Goal: Task Accomplishment & Management: Manage account settings

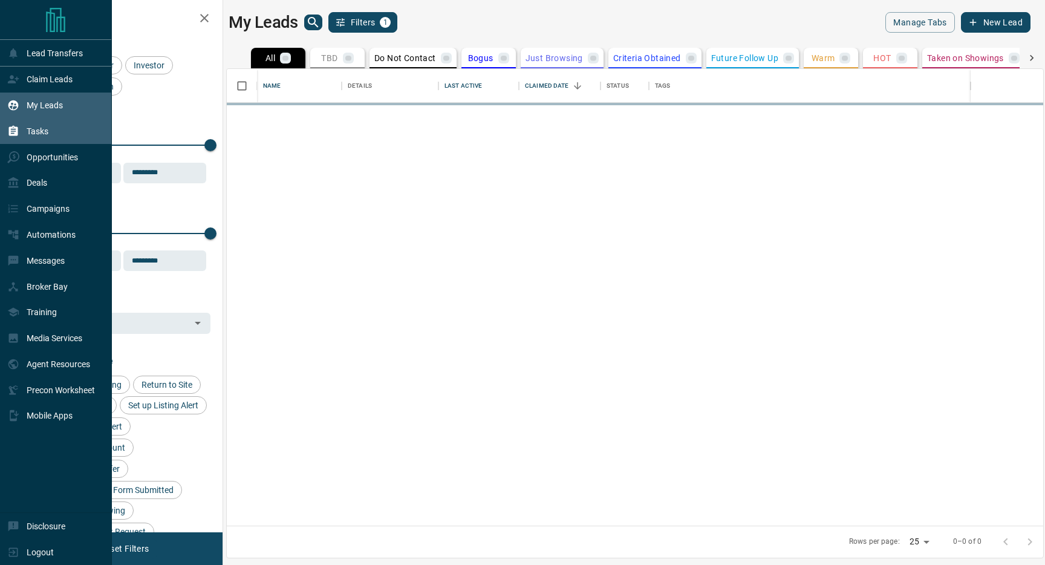
scroll to position [456, 816]
click at [14, 137] on icon at bounding box center [13, 131] width 12 height 12
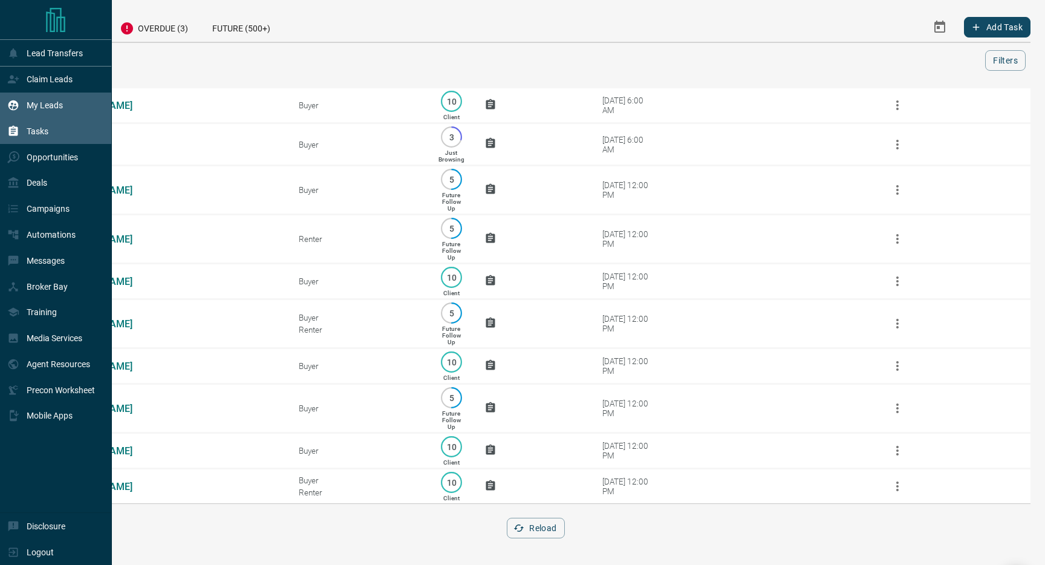
click at [24, 108] on div "My Leads" at bounding box center [35, 106] width 56 height 20
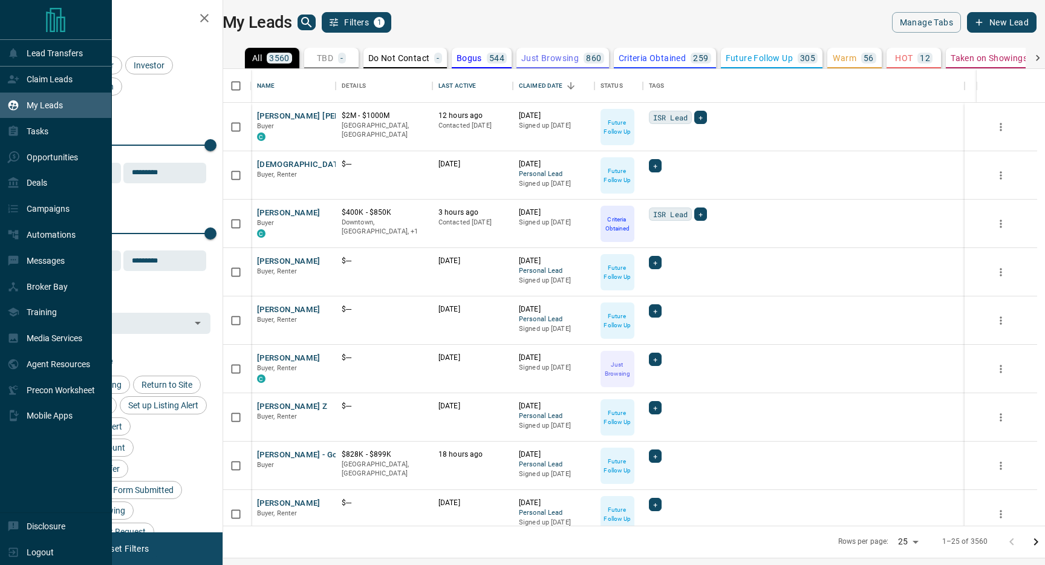
scroll to position [456, 816]
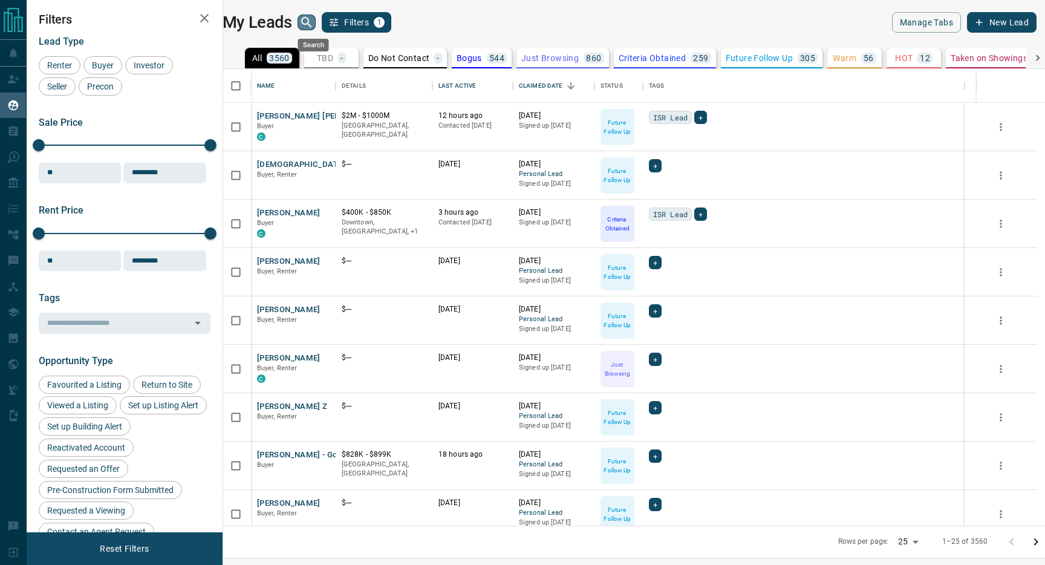
click at [311, 25] on icon "search button" at bounding box center [306, 22] width 10 height 10
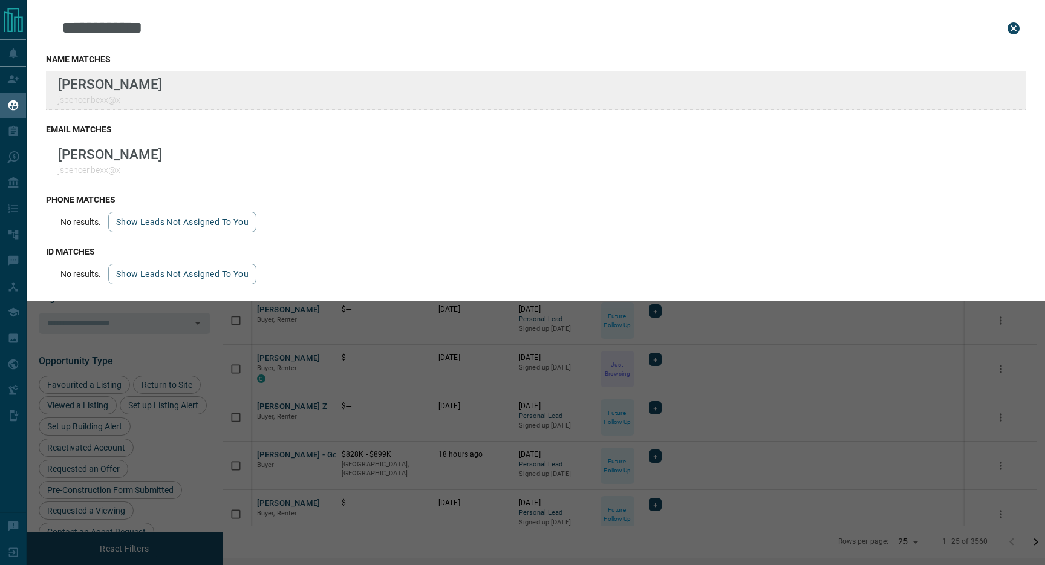
type input "**********"
click at [0, 0] on div "**********" at bounding box center [522, 275] width 1045 height 550
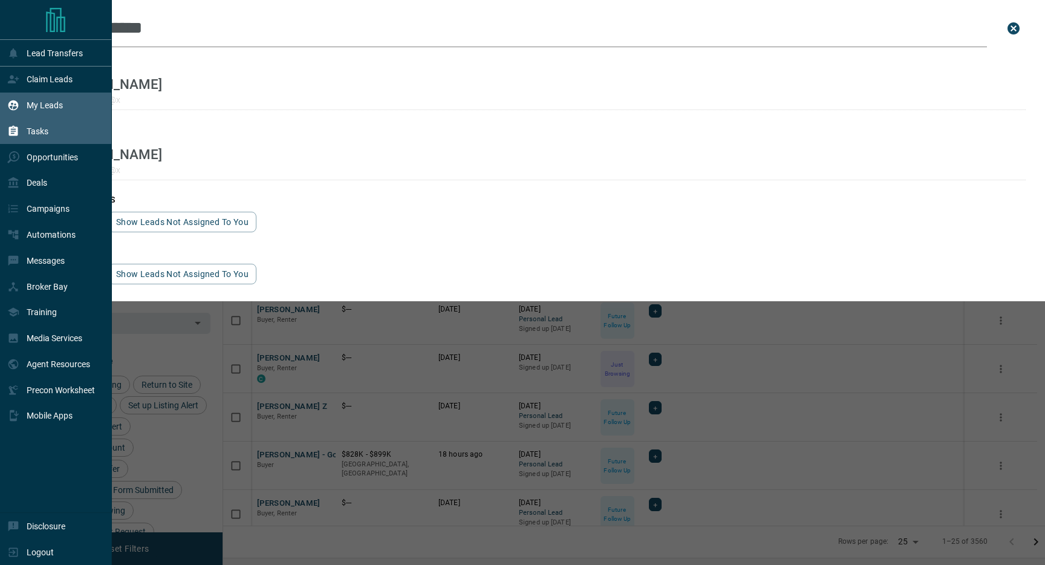
click at [24, 137] on div "Tasks" at bounding box center [27, 131] width 41 height 20
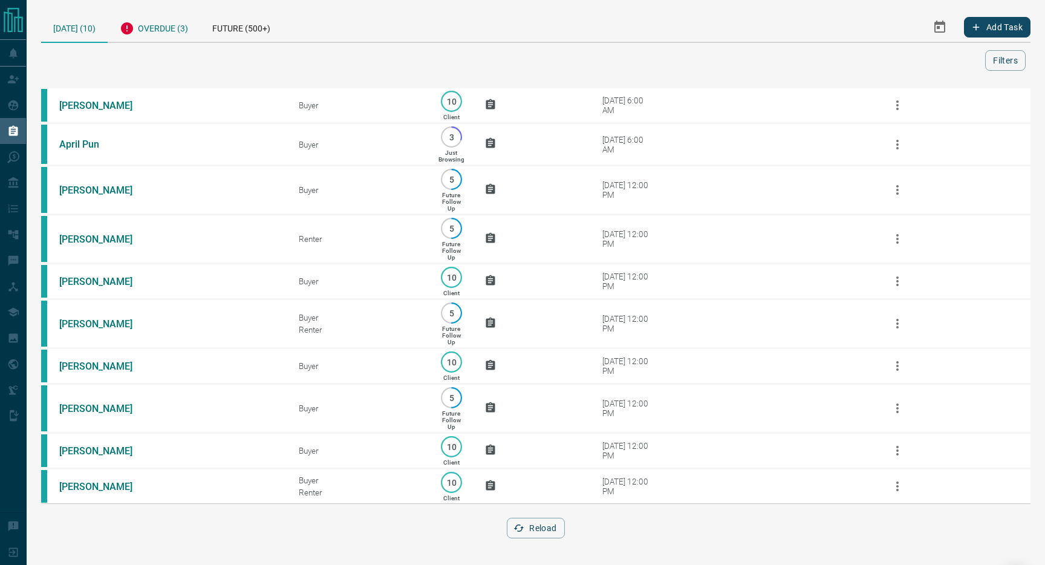
click at [151, 28] on div "Overdue (3)" at bounding box center [154, 27] width 92 height 30
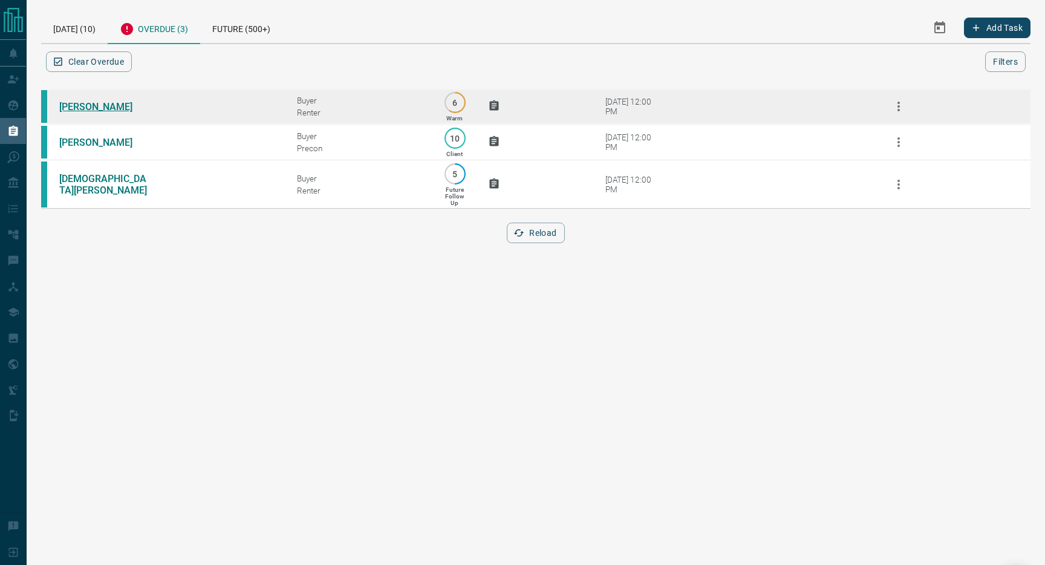
click at [110, 109] on link "[PERSON_NAME]" at bounding box center [104, 106] width 91 height 11
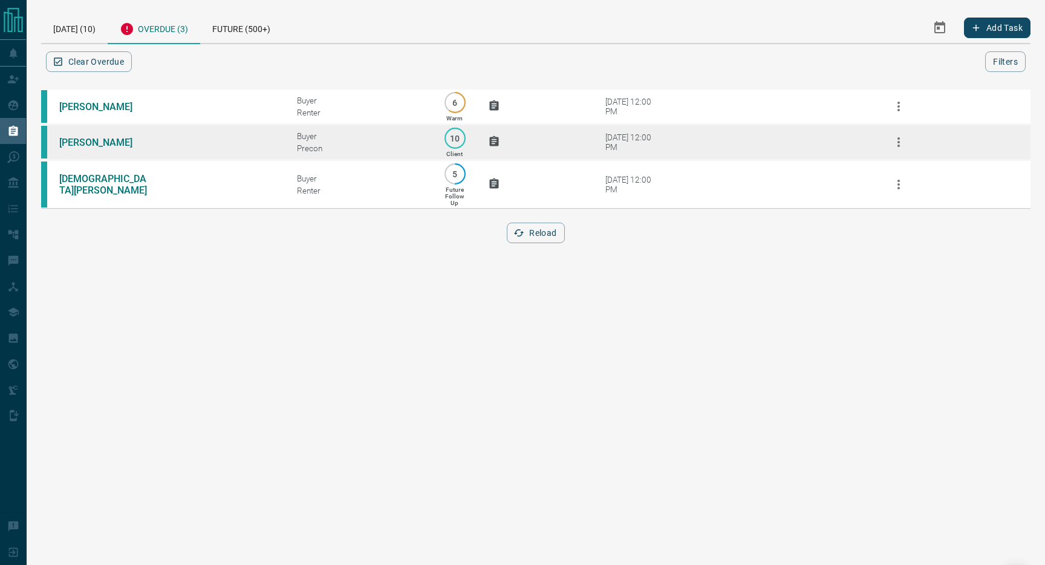
click at [96, 136] on td "[PERSON_NAME]" at bounding box center [160, 143] width 238 height 36
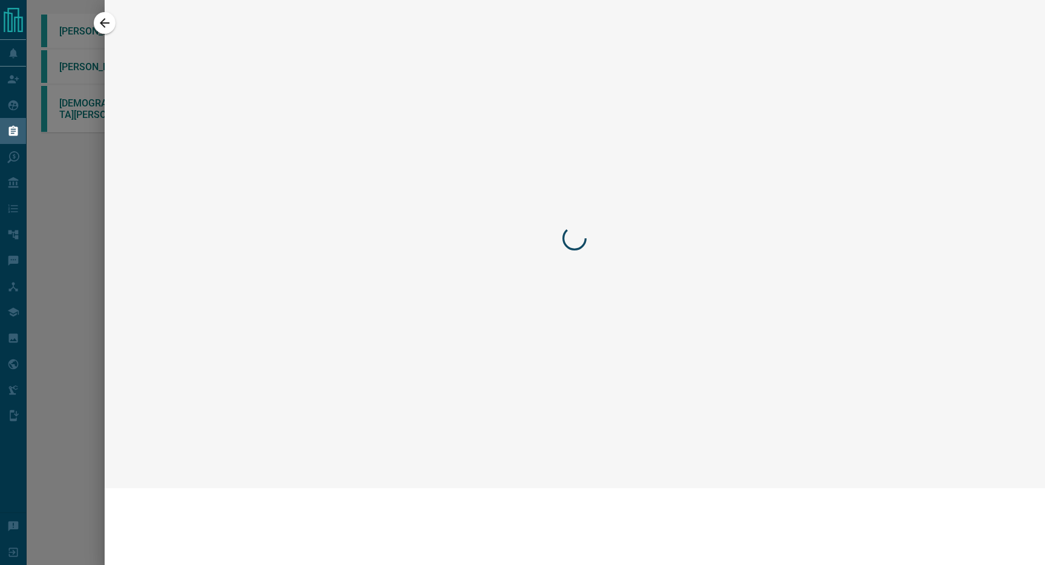
click at [63, 121] on div at bounding box center [522, 282] width 1045 height 565
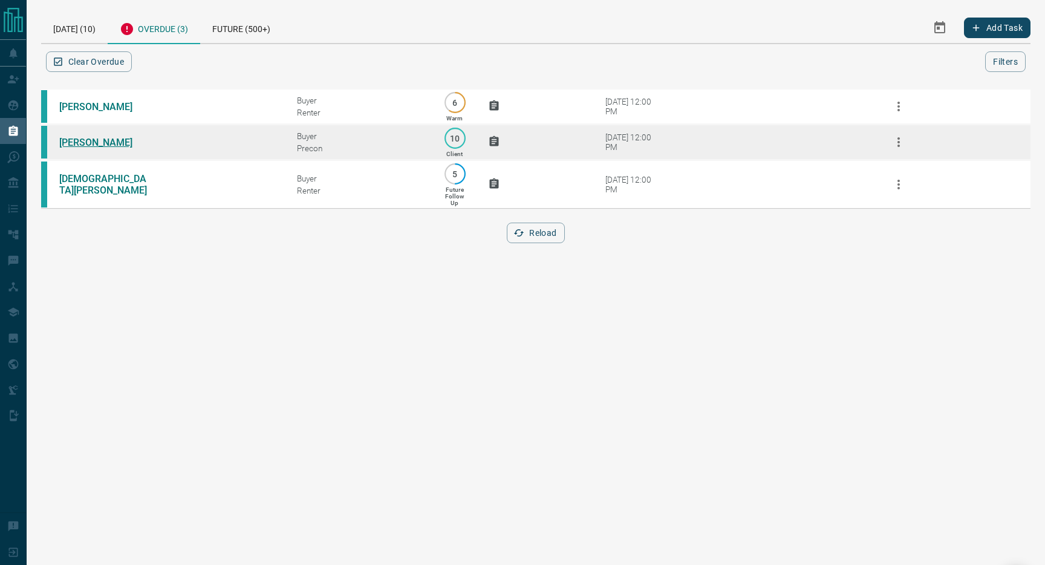
click at [84, 143] on link "[PERSON_NAME]" at bounding box center [104, 142] width 91 height 11
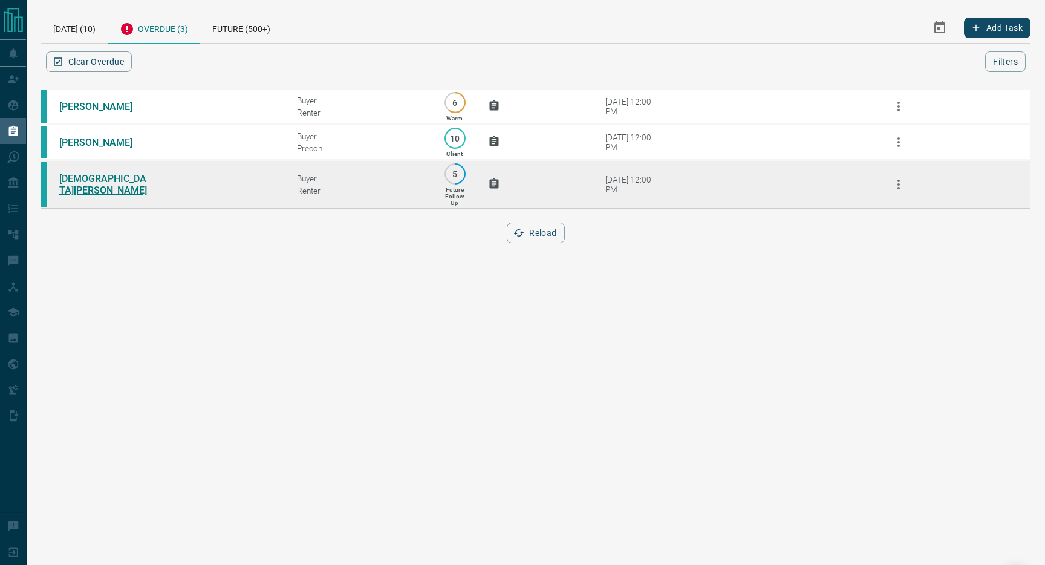
click at [93, 191] on link "[DEMOGRAPHIC_DATA][PERSON_NAME]" at bounding box center [104, 184] width 91 height 23
